Goal: Information Seeking & Learning: Understand process/instructions

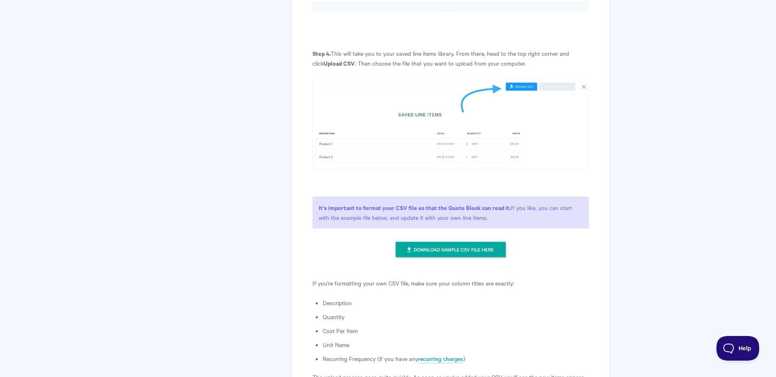
scroll to position [775, 0]
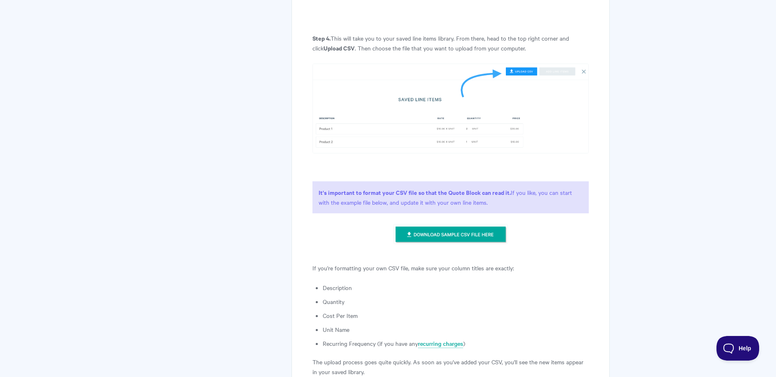
click at [497, 224] on img at bounding box center [450, 234] width 114 height 21
drag, startPoint x: 323, startPoint y: 304, endPoint x: 377, endPoint y: 313, distance: 54.3
click at [377, 339] on li "Recurring Frequency (if you have any recurring charges )" at bounding box center [456, 344] width 266 height 10
drag, startPoint x: 361, startPoint y: 311, endPoint x: 351, endPoint y: 310, distance: 9.9
click at [361, 311] on article "Importing quote line items in bulk Let's save time on quotes! If you have lot o…" at bounding box center [451, 203] width 276 height 1739
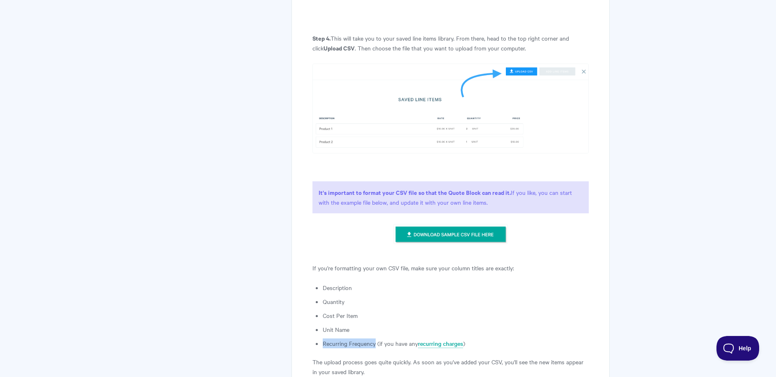
drag, startPoint x: 324, startPoint y: 304, endPoint x: 375, endPoint y: 302, distance: 50.2
click at [375, 339] on li "Recurring Frequency (if you have any recurring charges )" at bounding box center [456, 344] width 266 height 10
copy li "Recurring Frequency"
